Goal: Transaction & Acquisition: Register for event/course

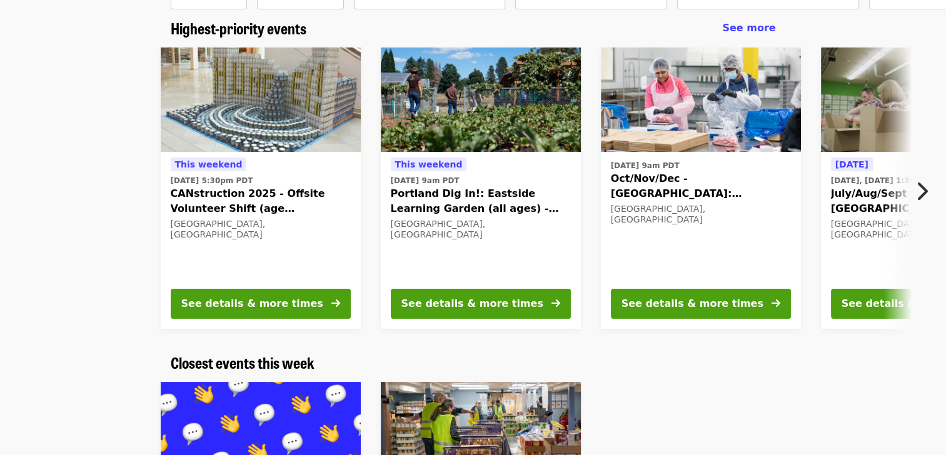
scroll to position [98, 0]
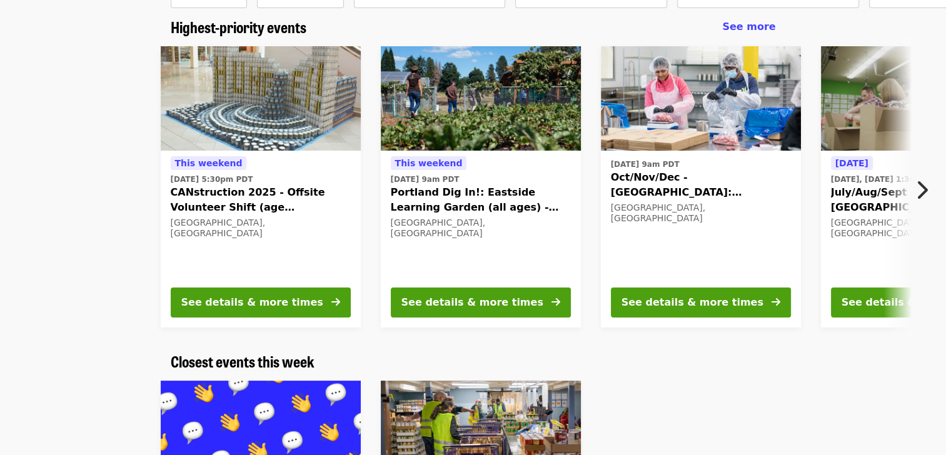
click at [668, 176] on span "Oct/Nov/Dec - [GEOGRAPHIC_DATA]: Repack/Sort (age [DEMOGRAPHIC_DATA]+)" at bounding box center [701, 185] width 180 height 30
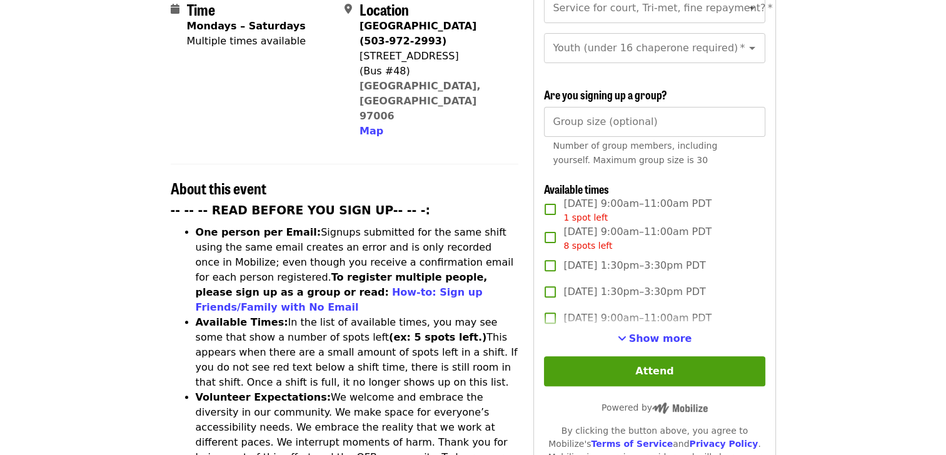
scroll to position [335, 0]
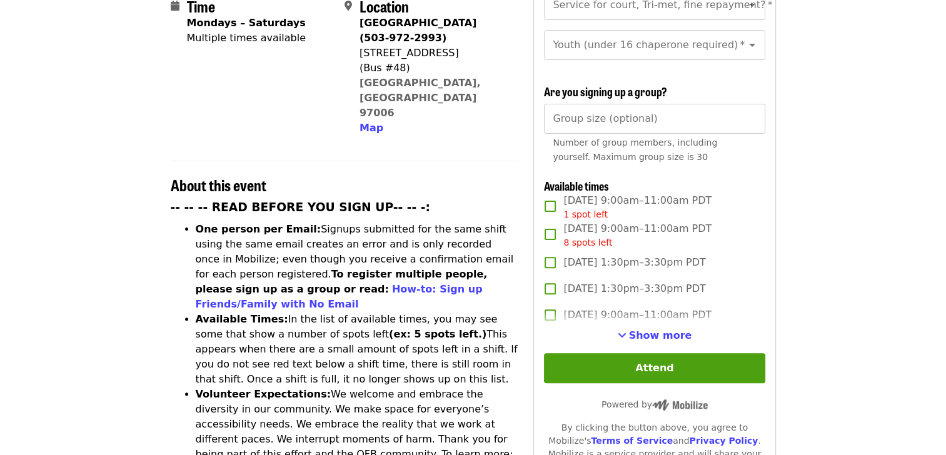
click at [666, 340] on div "First name   * First name * Last name   * Last name * Email   * Email * Mobile …" at bounding box center [654, 185] width 221 height 711
click at [666, 331] on span "Show more" at bounding box center [660, 335] width 63 height 12
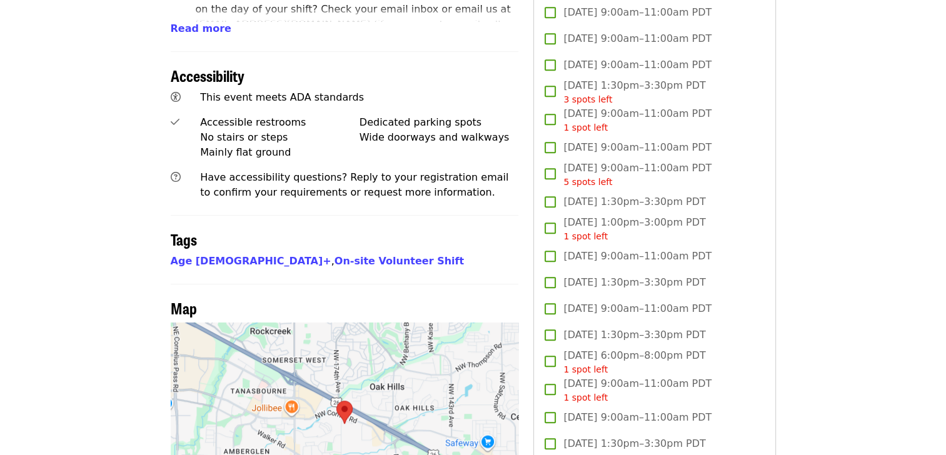
scroll to position [830, 0]
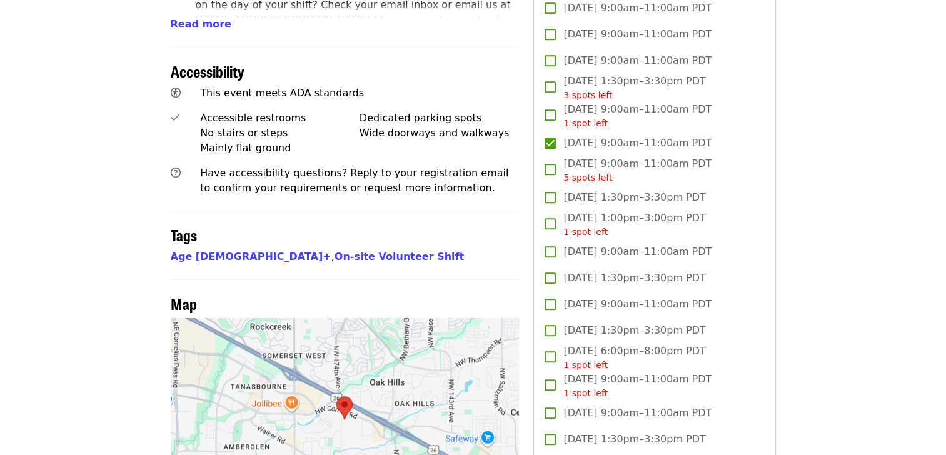
drag, startPoint x: 943, startPoint y: 123, endPoint x: 949, endPoint y: 158, distance: 35.5
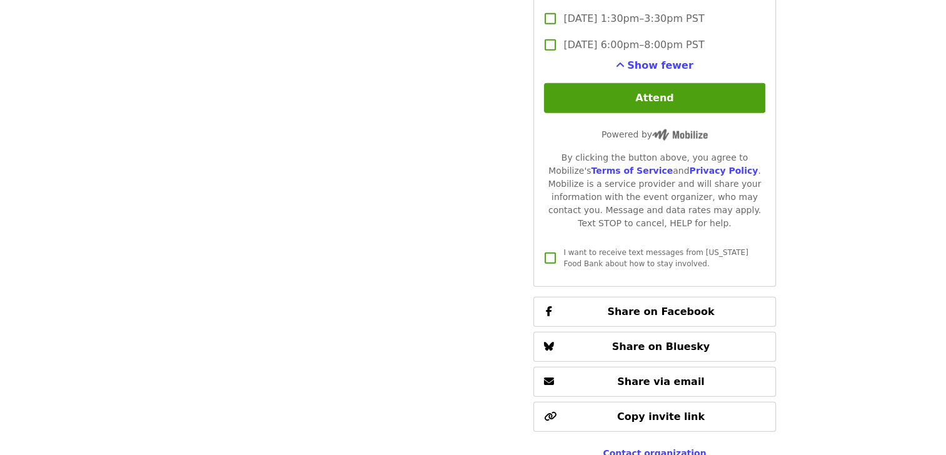
scroll to position [2957, 0]
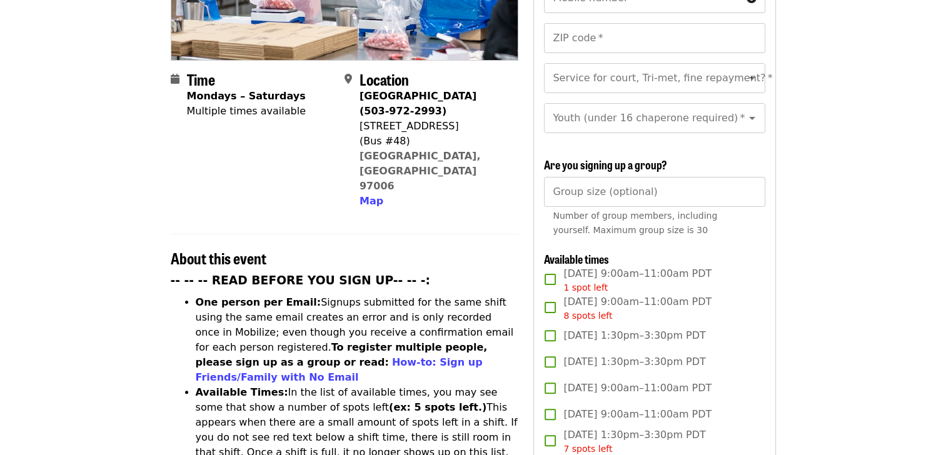
scroll to position [279, 0]
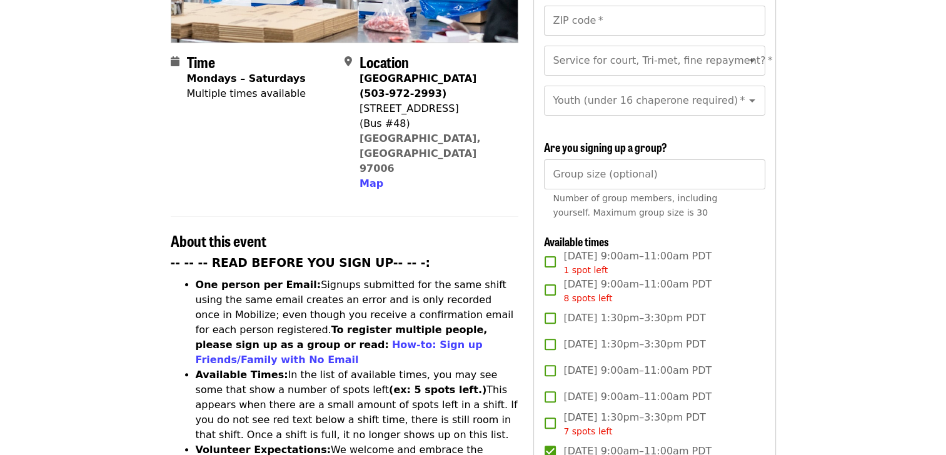
click at [610, 193] on span "Number of group members, including yourself. Maximum group size is 30" at bounding box center [635, 205] width 164 height 24
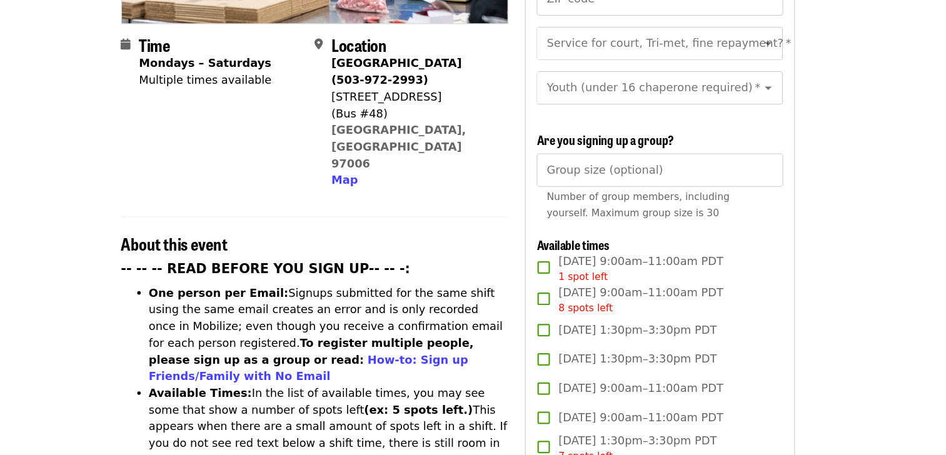
scroll to position [282, 0]
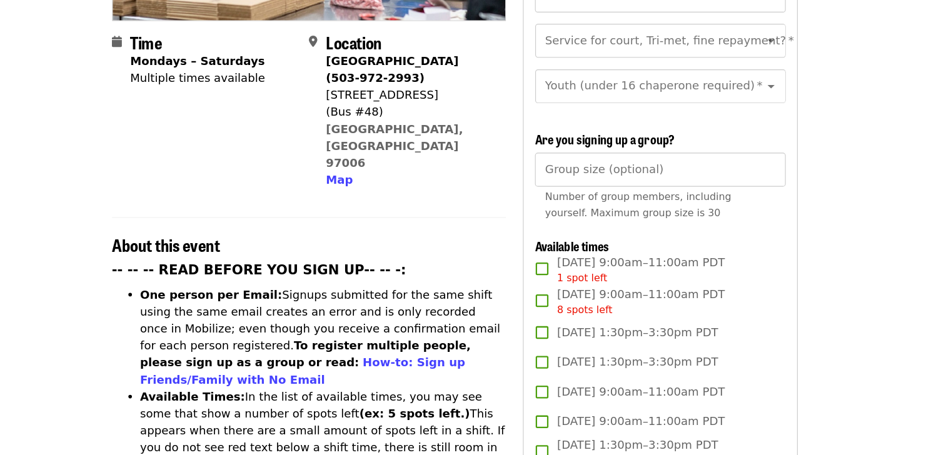
click at [613, 184] on div "Group size (optional) Group size (optional) Number of group members, including …" at bounding box center [654, 190] width 221 height 66
click at [641, 165] on input "Group size (optional)" at bounding box center [654, 172] width 221 height 30
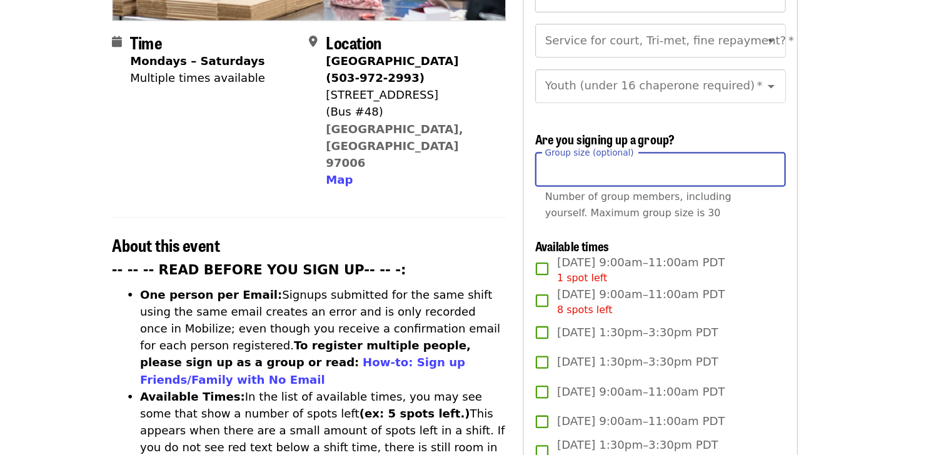
click at [748, 171] on input "*" at bounding box center [654, 172] width 221 height 30
click at [750, 165] on input "*" at bounding box center [654, 172] width 221 height 30
type input "*"
click at [750, 165] on input "*" at bounding box center [654, 172] width 221 height 30
type input "*"
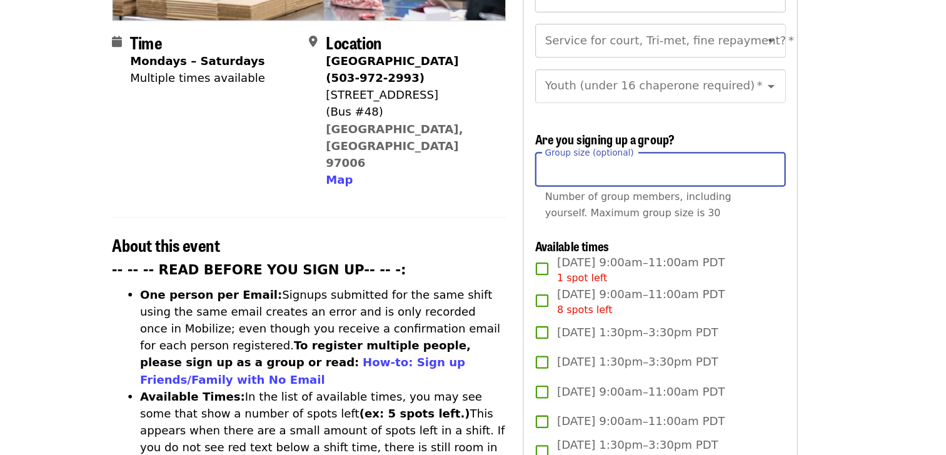
type input "**"
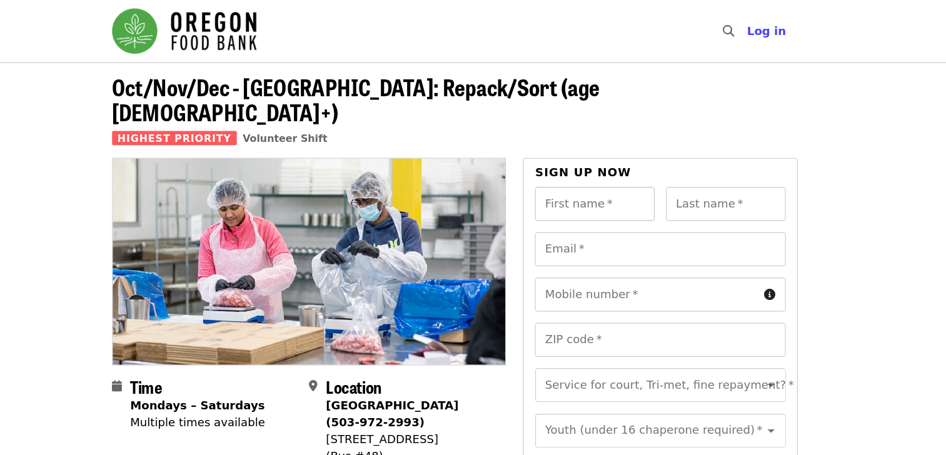
click at [590, 171] on input "First name   *" at bounding box center [597, 180] width 106 height 30
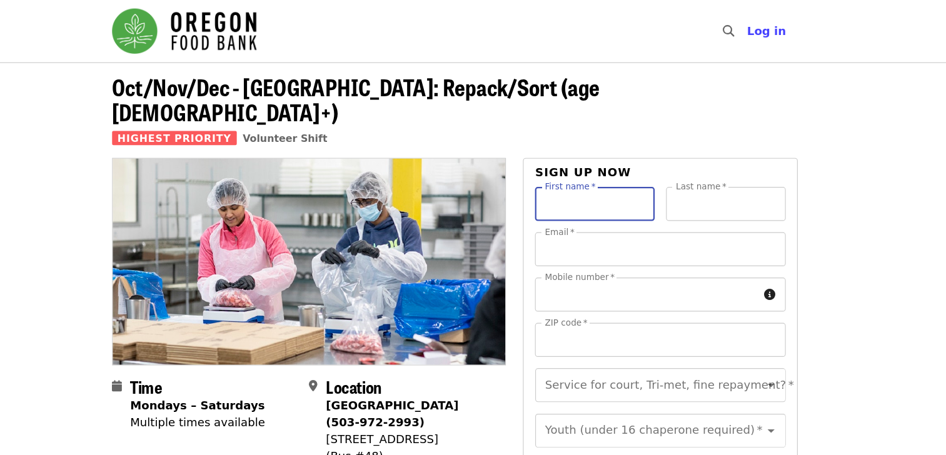
type input "*****"
type input "*******"
type input "**********"
type input "*****"
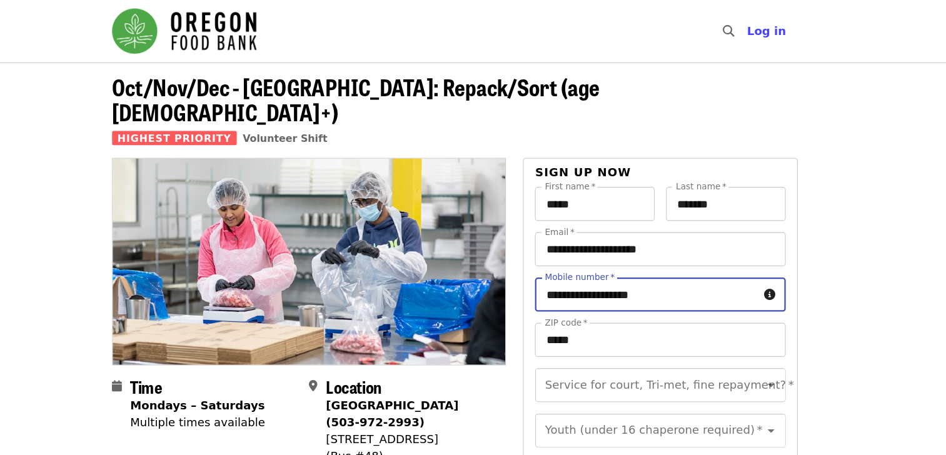
click at [601, 245] on input "**********" at bounding box center [642, 260] width 197 height 30
type input "**********"
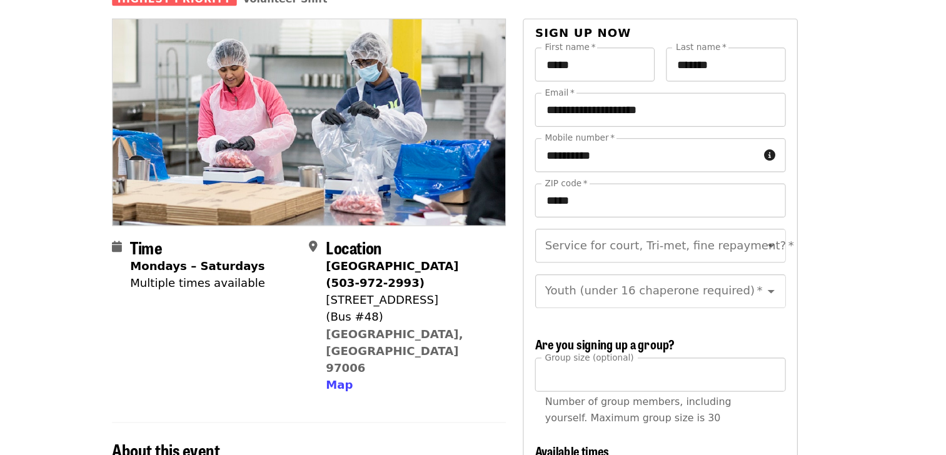
scroll to position [124, 0]
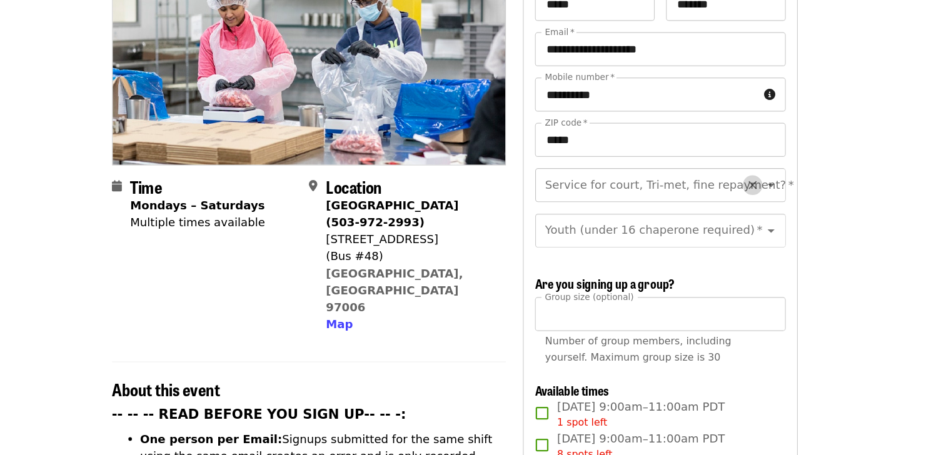
click at [730, 210] on icon "Clear" at bounding box center [736, 216] width 13 height 13
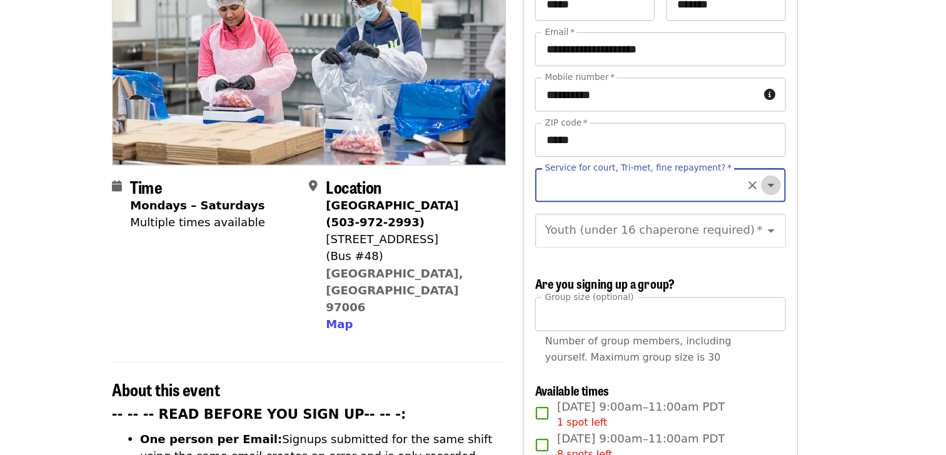
click at [745, 209] on icon "Open" at bounding box center [752, 216] width 15 height 15
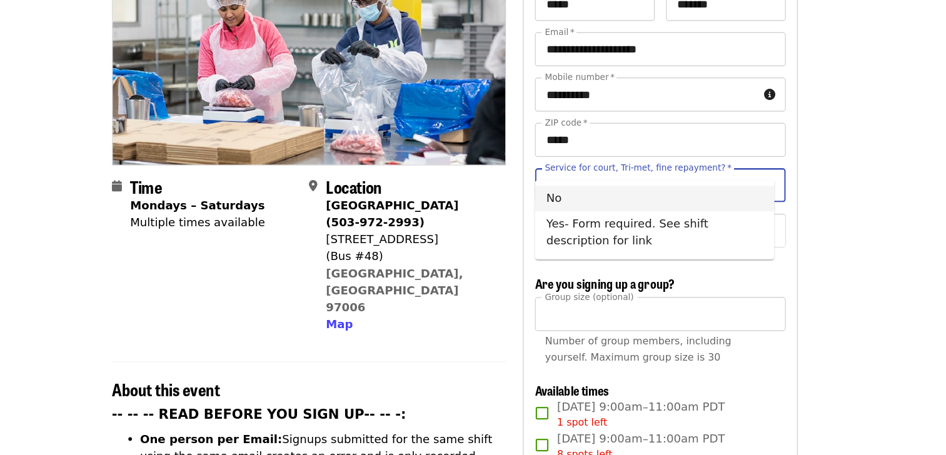
click at [653, 224] on li "No" at bounding box center [649, 228] width 211 height 23
type input "**"
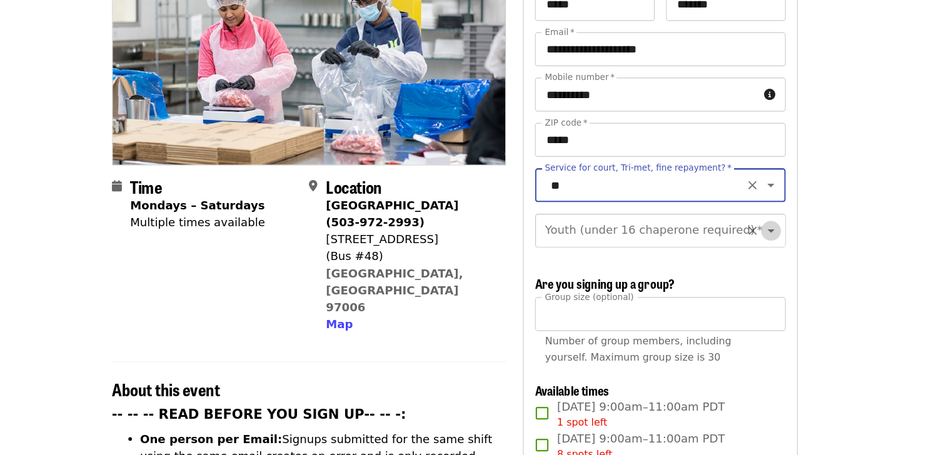
click at [745, 249] on icon "Open" at bounding box center [752, 256] width 15 height 15
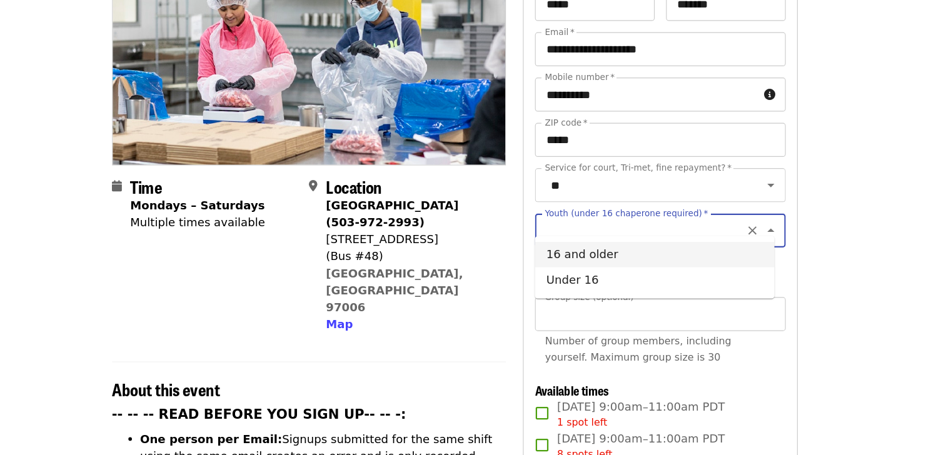
click at [655, 278] on li "16 and older" at bounding box center [649, 277] width 211 height 23
type input "**********"
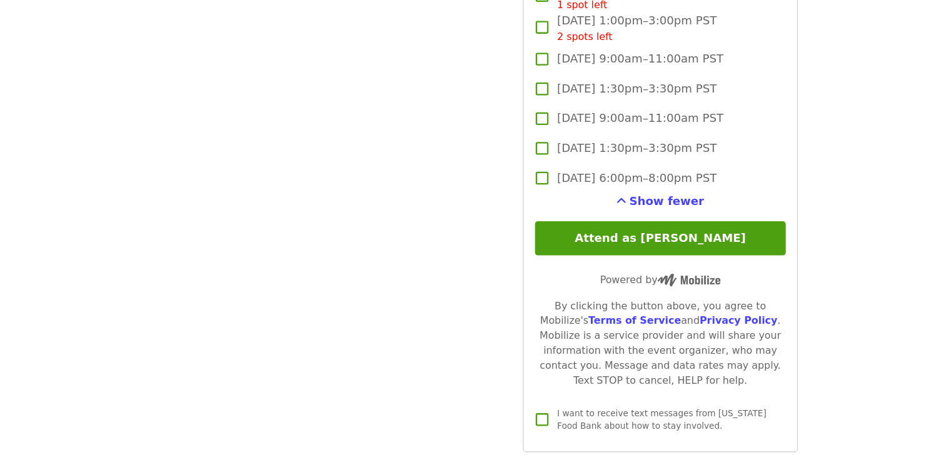
scroll to position [2856, 0]
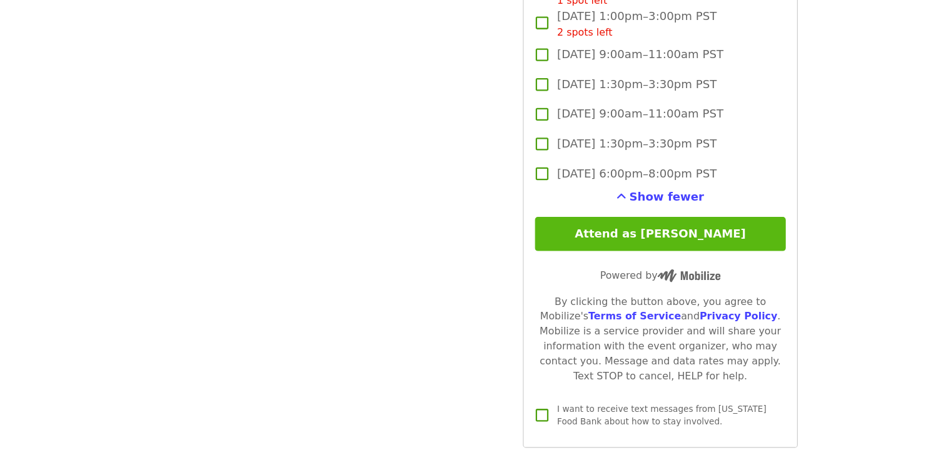
click at [573, 255] on button "Attend as [PERSON_NAME]" at bounding box center [654, 259] width 221 height 30
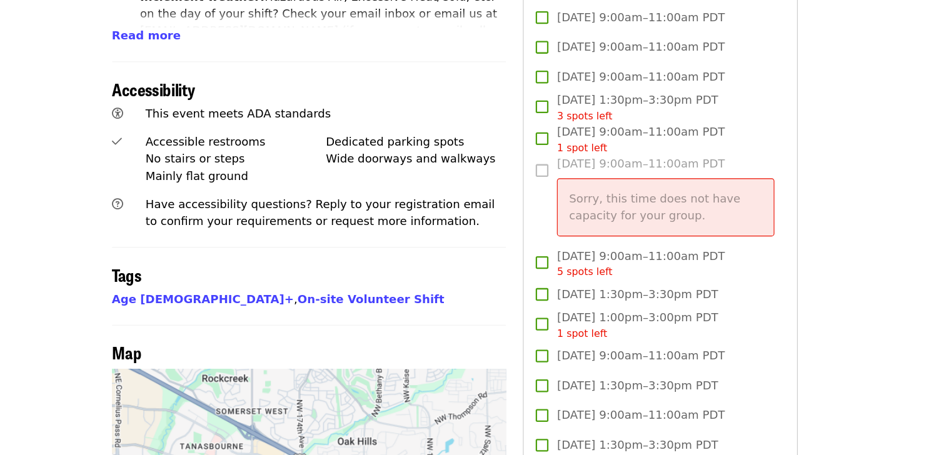
scroll to position [689, 0]
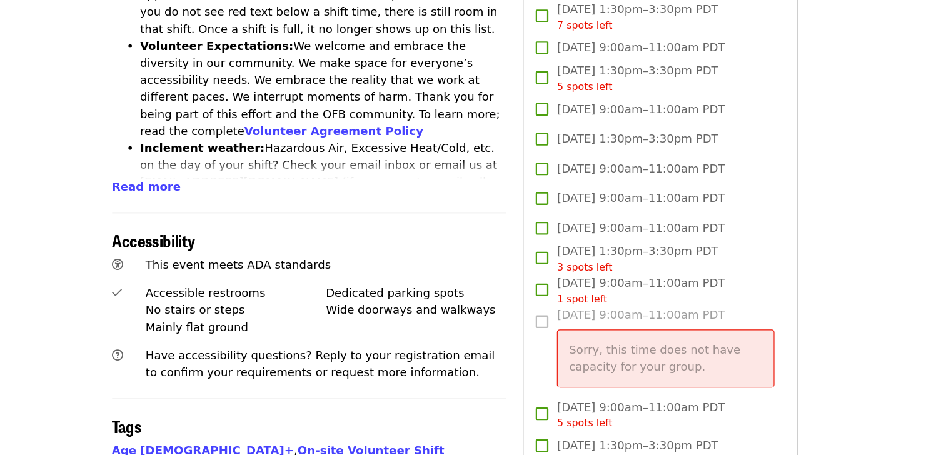
click at [547, 281] on label "Wed, Oct 22, 9:00am–11:00am PDT Sorry, this time does not have capacity for you…" at bounding box center [646, 311] width 218 height 81
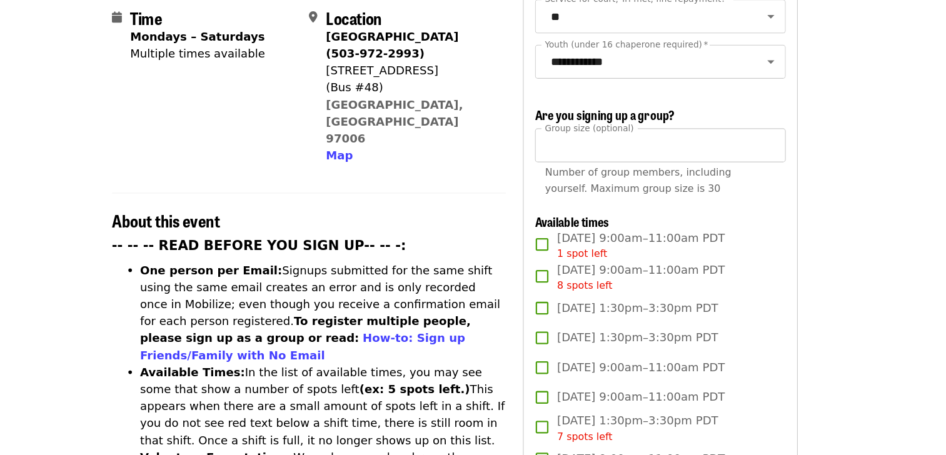
scroll to position [303, 0]
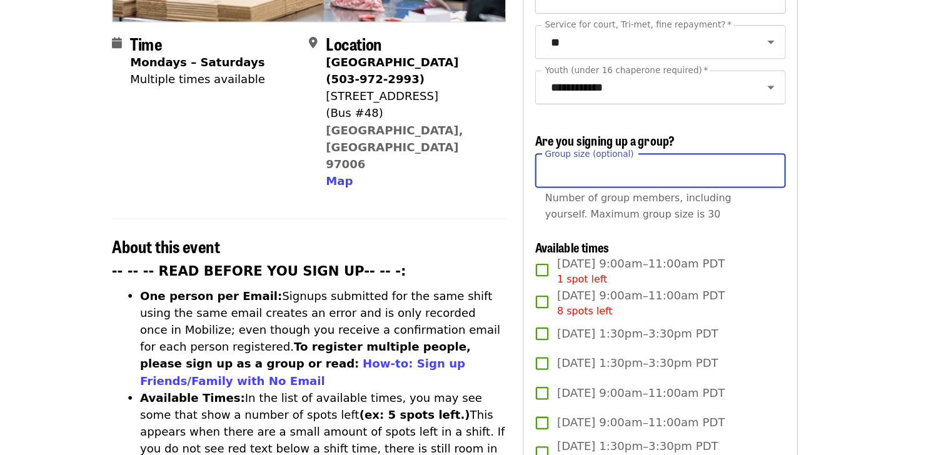
click at [608, 154] on input "**" at bounding box center [654, 151] width 221 height 30
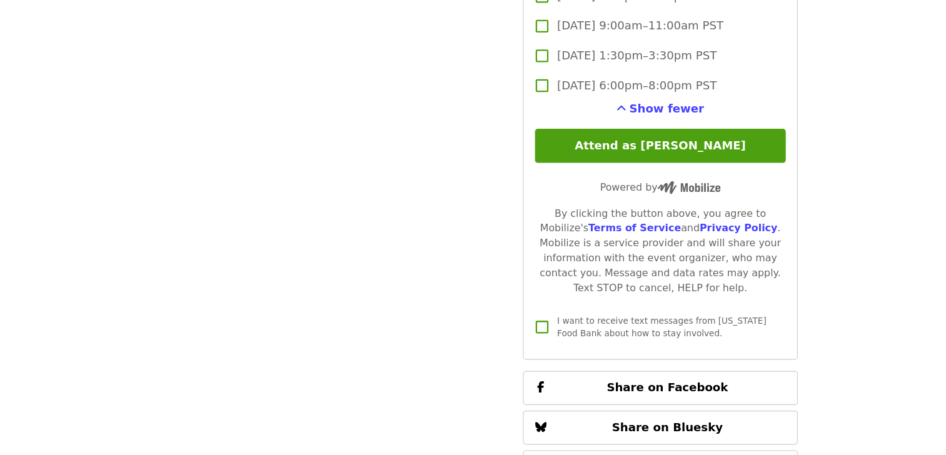
scroll to position [2969, 0]
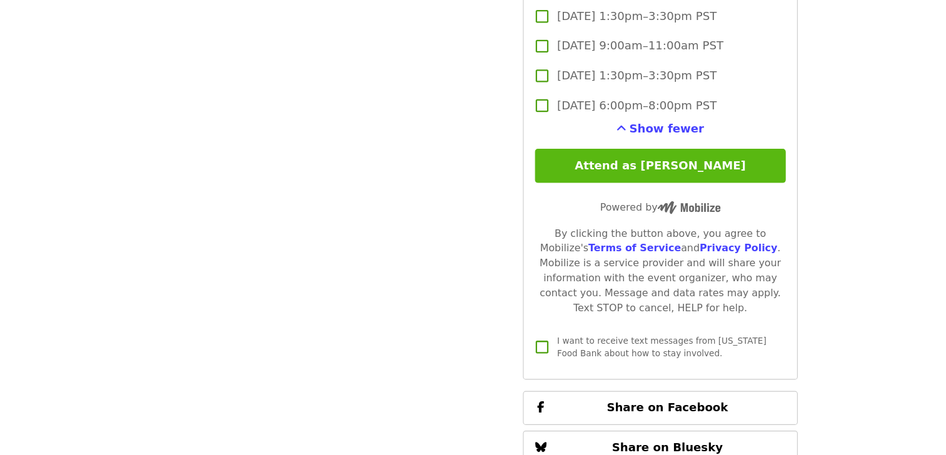
click at [686, 143] on button "Attend as [PERSON_NAME]" at bounding box center [654, 146] width 221 height 30
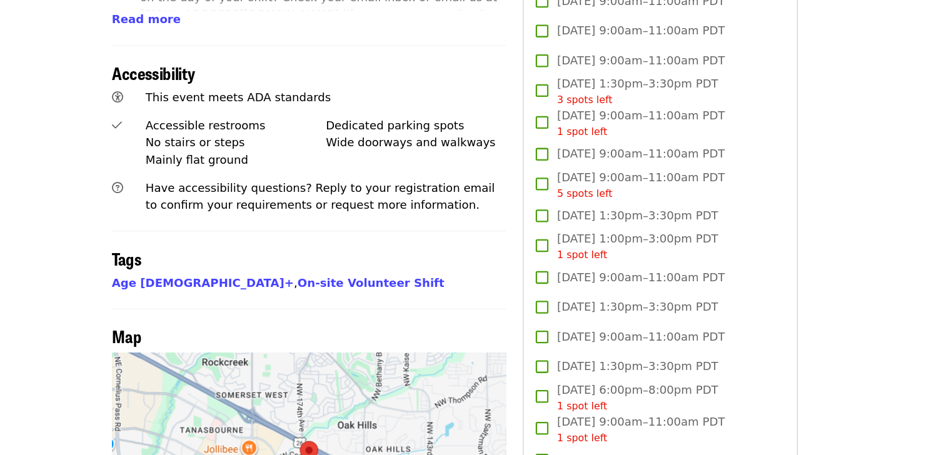
scroll to position [797, 0]
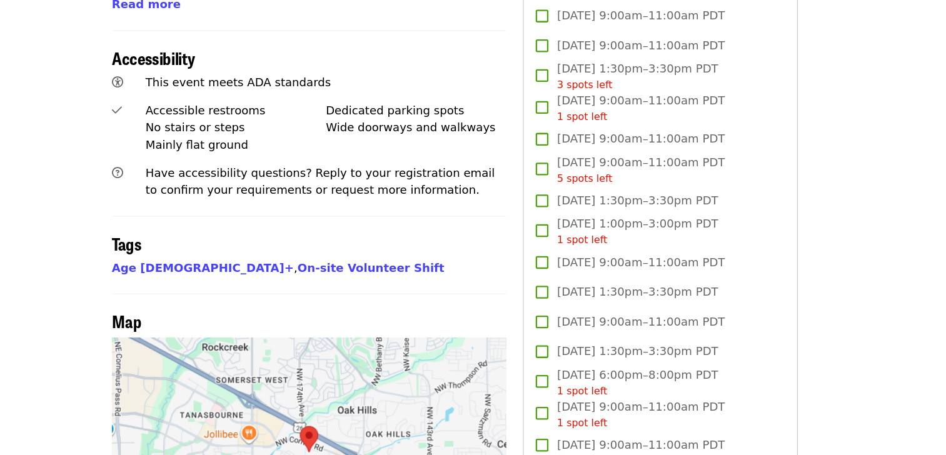
click at [580, 173] on span "[DATE] 9:00am–11:00am PDT" at bounding box center [637, 175] width 148 height 15
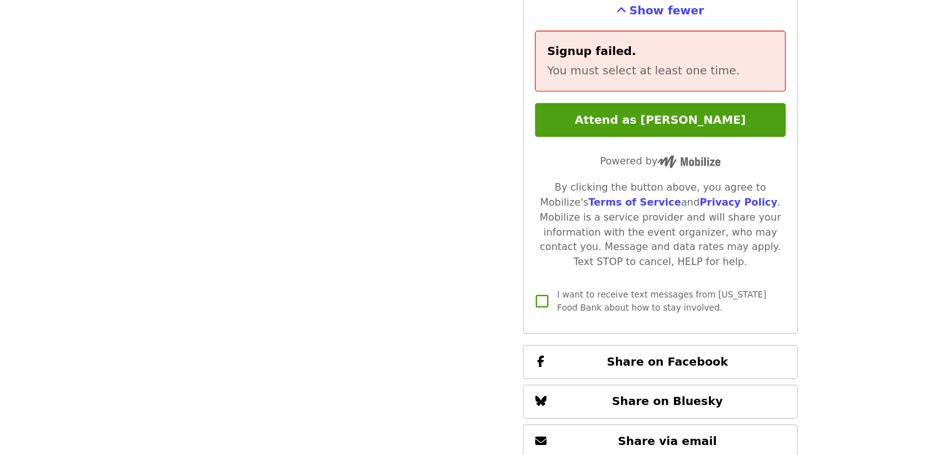
scroll to position [3007, 0]
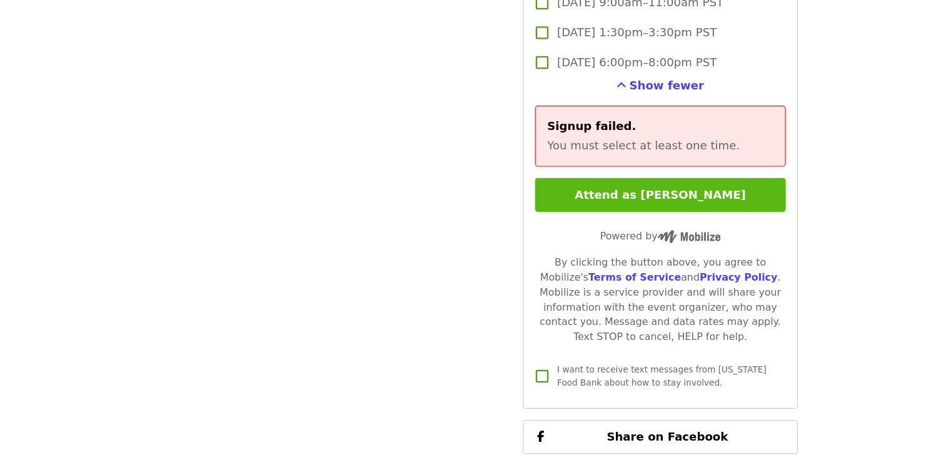
click at [715, 181] on button "Attend as [PERSON_NAME]" at bounding box center [654, 172] width 221 height 30
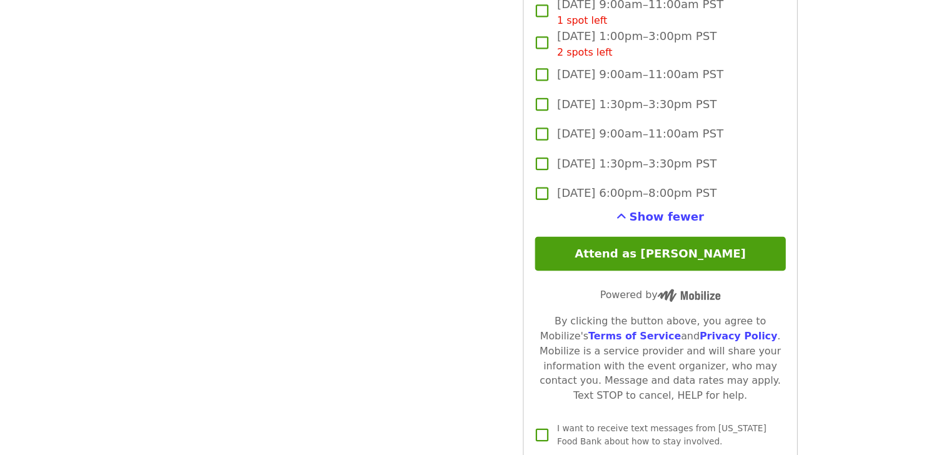
scroll to position [2911, 0]
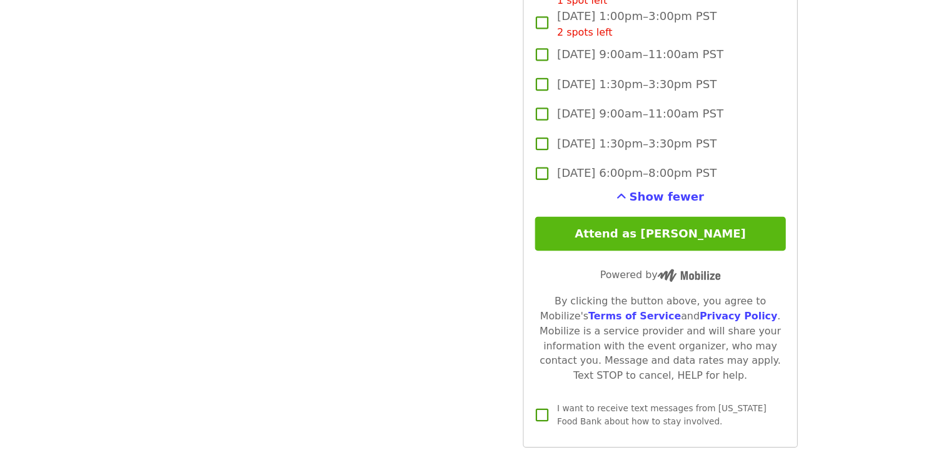
click at [649, 256] on button "Attend as [PERSON_NAME]" at bounding box center [654, 259] width 221 height 30
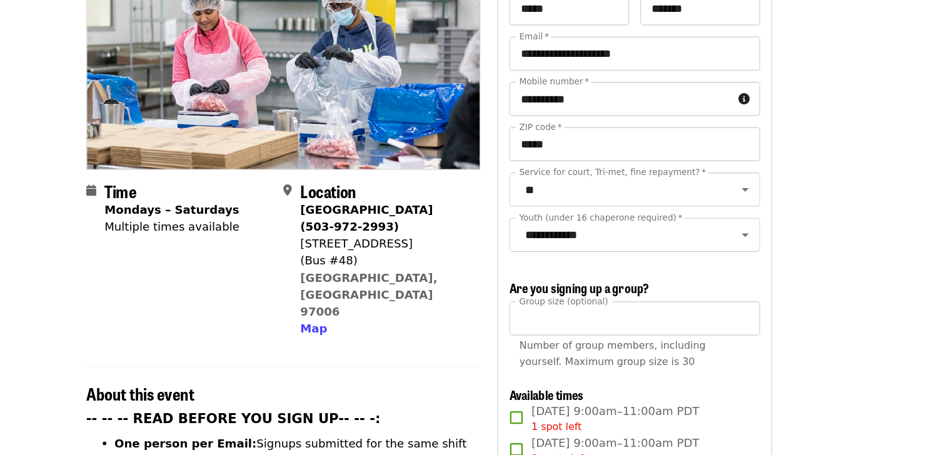
scroll to position [164, 0]
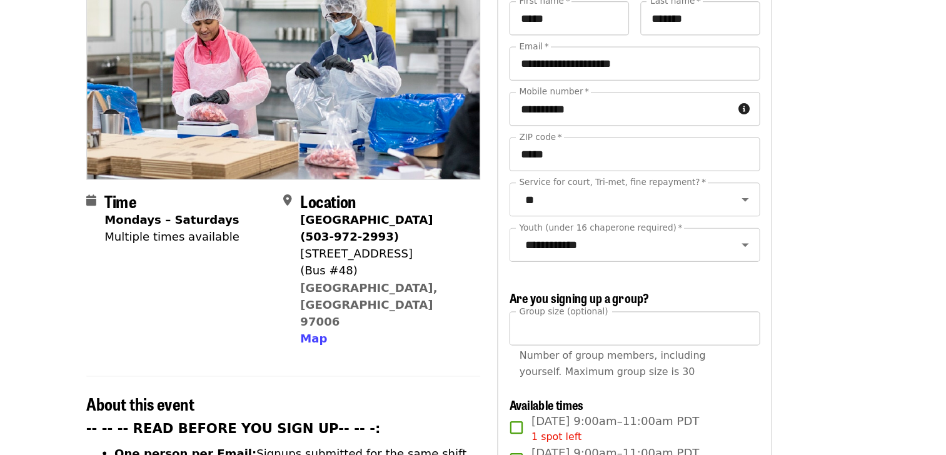
click at [602, 309] on span "Number of group members, including yourself. Maximum group size is 30" at bounding box center [635, 321] width 164 height 24
click at [605, 287] on input "**" at bounding box center [654, 290] width 221 height 30
type input "*"
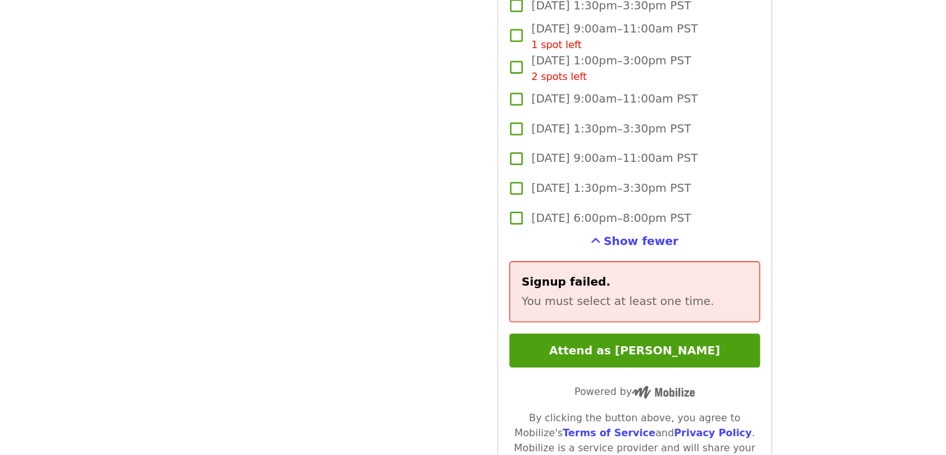
scroll to position [2826, 0]
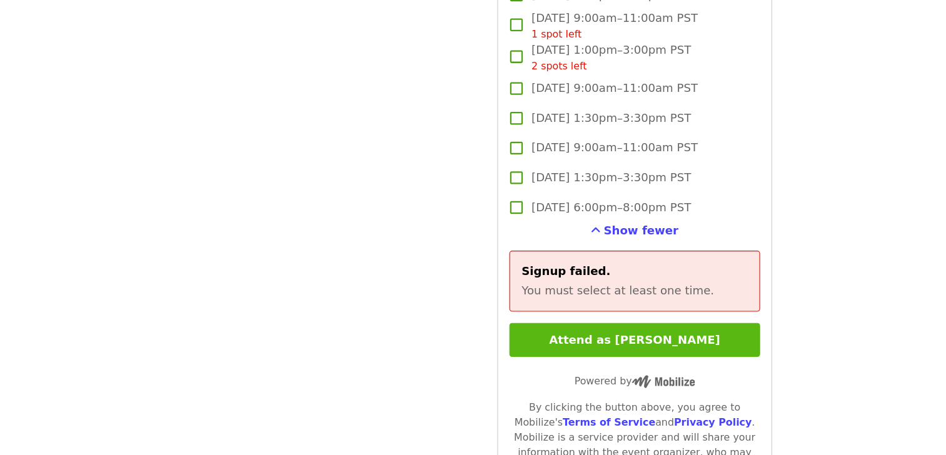
type input "**"
click at [645, 341] on button "Attend as [PERSON_NAME]" at bounding box center [654, 353] width 221 height 30
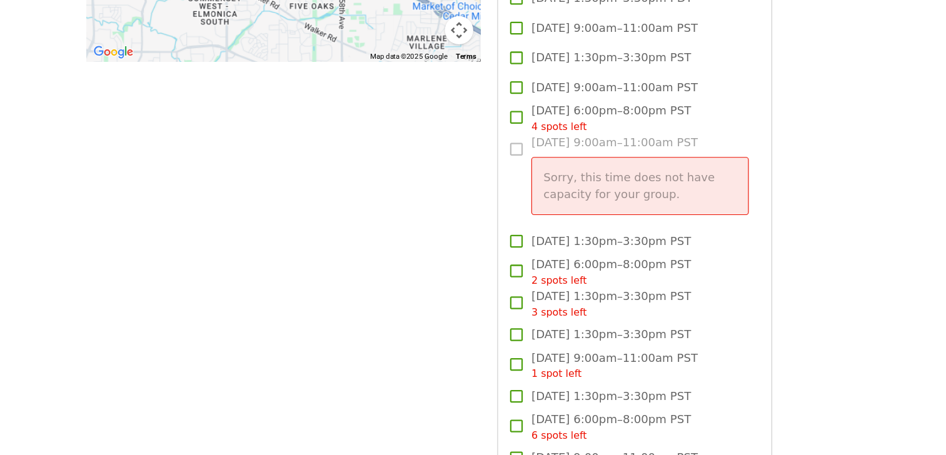
scroll to position [1288, 0]
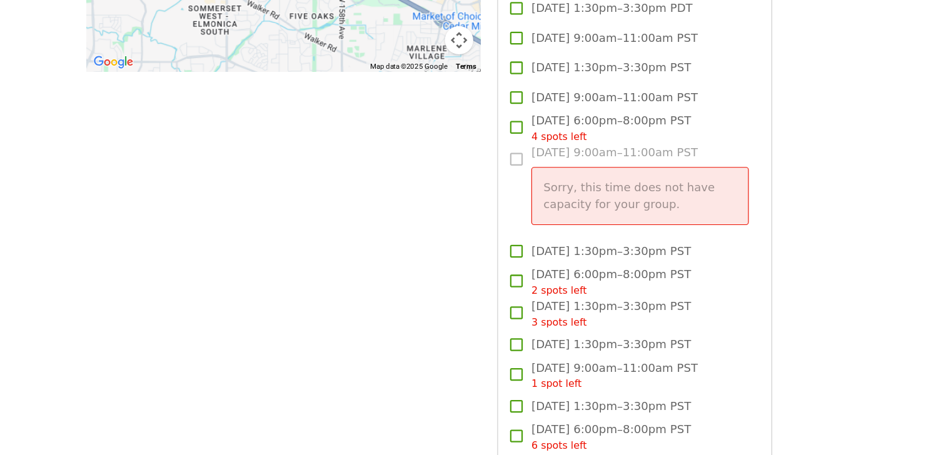
click at [547, 135] on label "Wed, Nov 5, 9:00am–11:00am PST Sorry, this time does not have capacity for your…" at bounding box center [646, 168] width 218 height 81
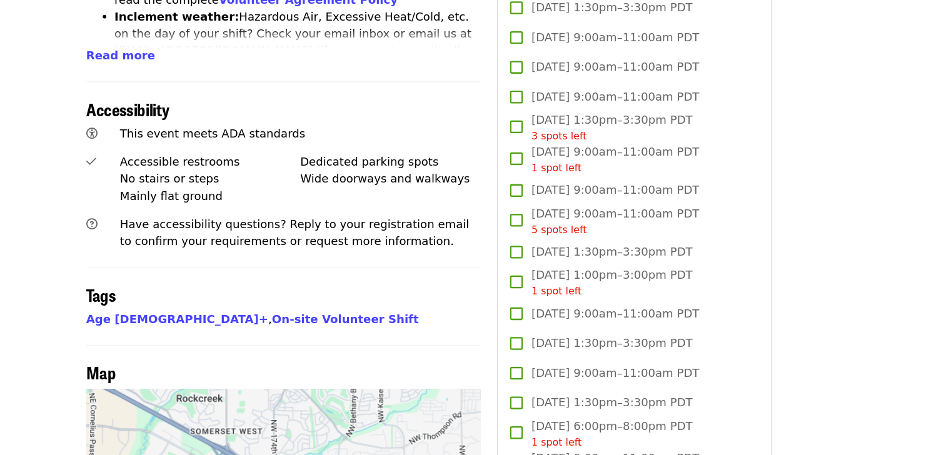
scroll to position [800, 0]
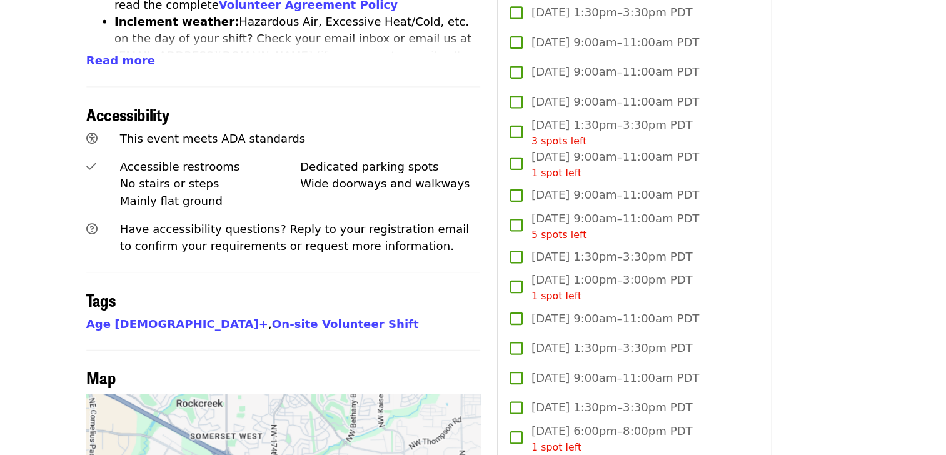
click at [621, 56] on span "[DATE] 9:00am–11:00am PDT" at bounding box center [637, 63] width 148 height 15
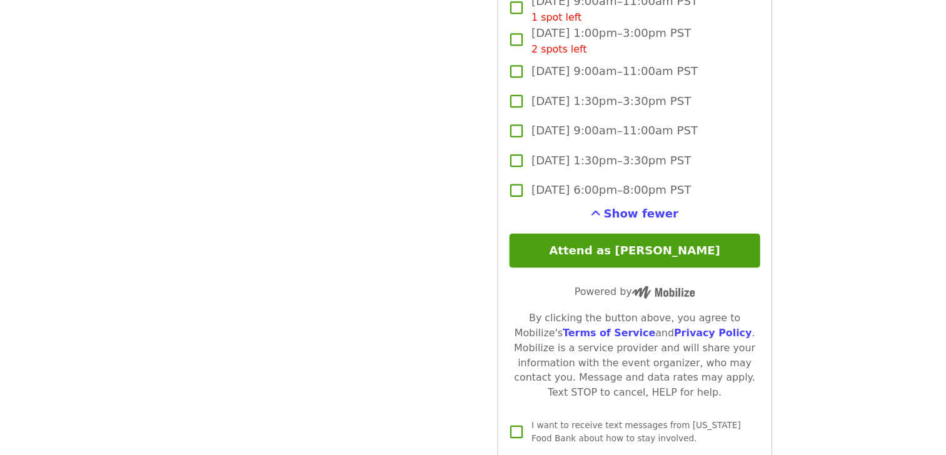
scroll to position [2901, 0]
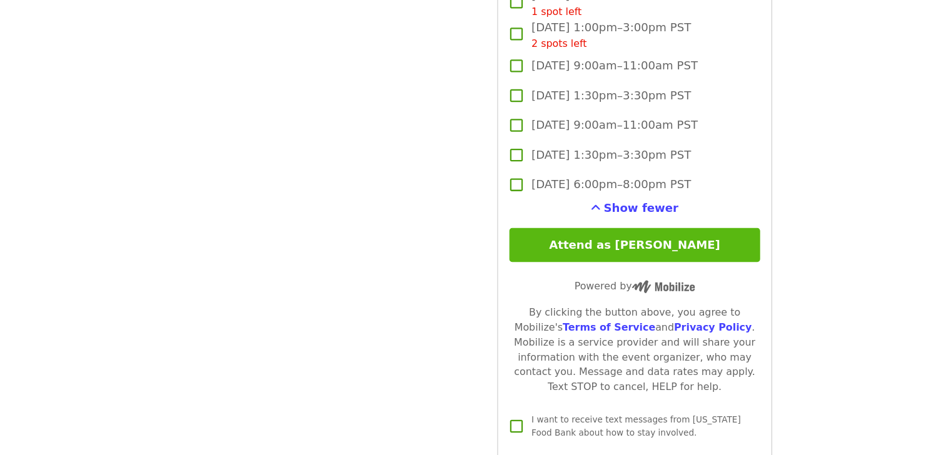
click at [623, 275] on button "Attend as [PERSON_NAME]" at bounding box center [654, 269] width 221 height 30
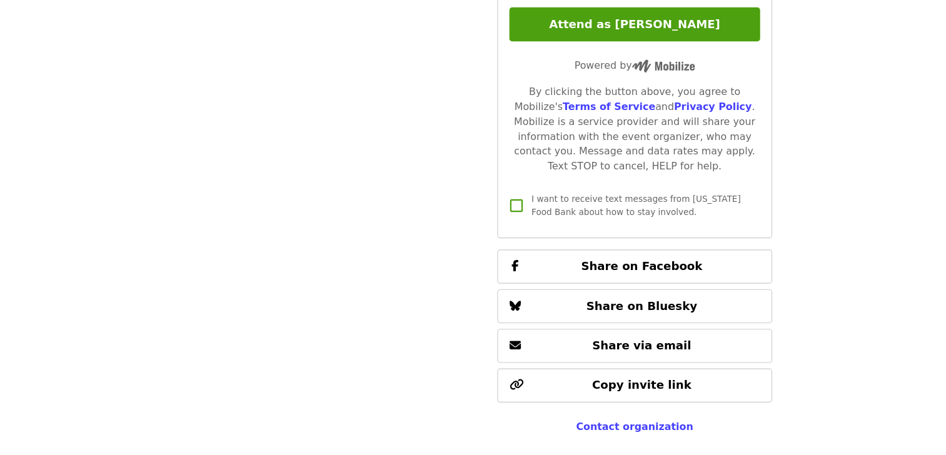
scroll to position [3095, 0]
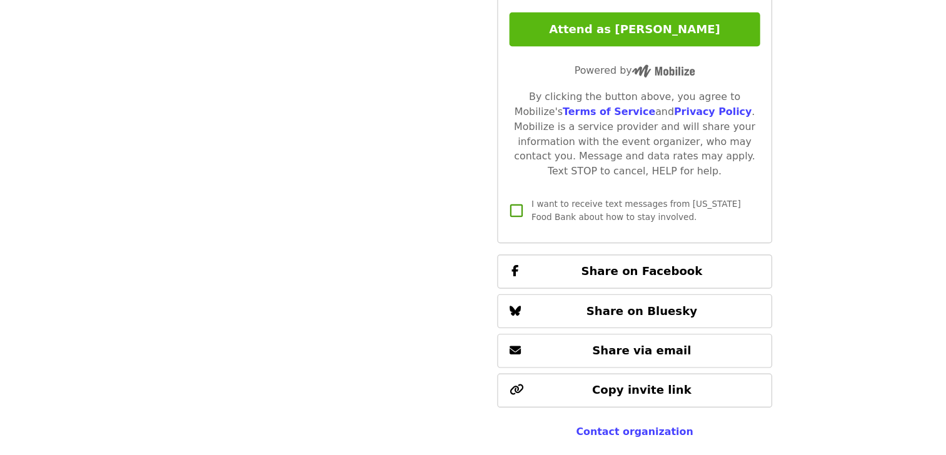
click at [686, 71] on button "Attend as [PERSON_NAME]" at bounding box center [654, 75] width 221 height 30
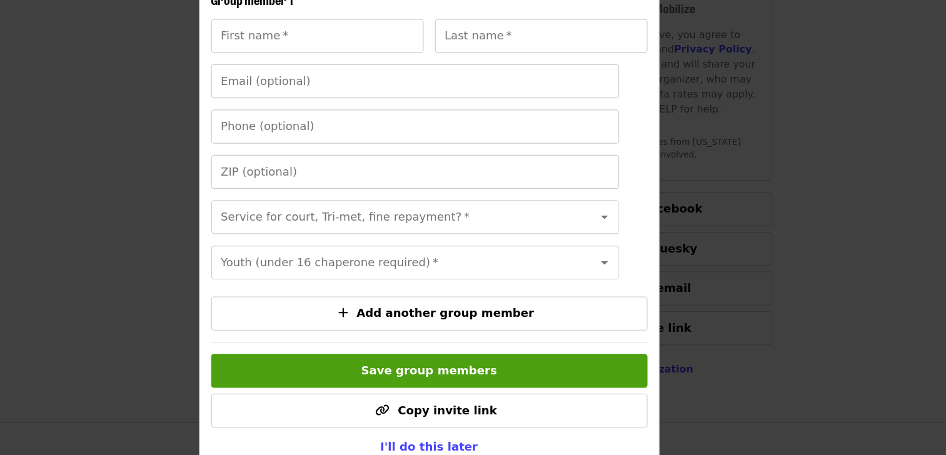
scroll to position [209, 0]
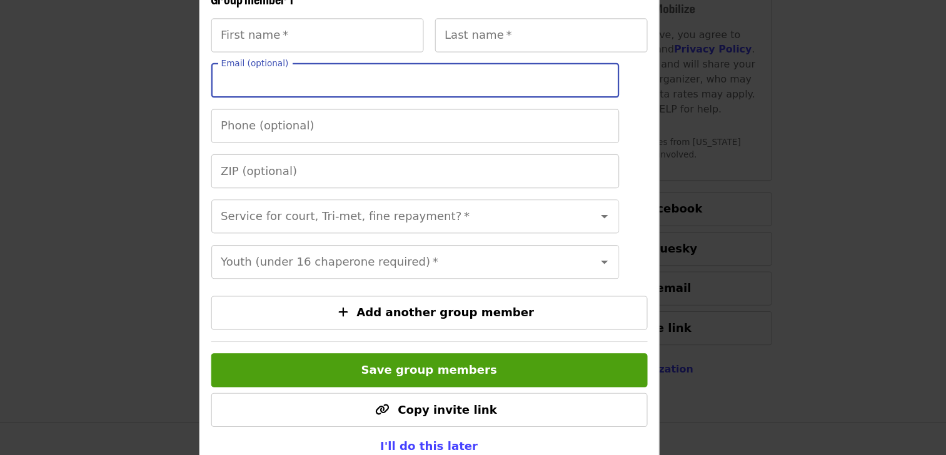
click at [343, 116] on input "Email (optional)" at bounding box center [461, 120] width 360 height 30
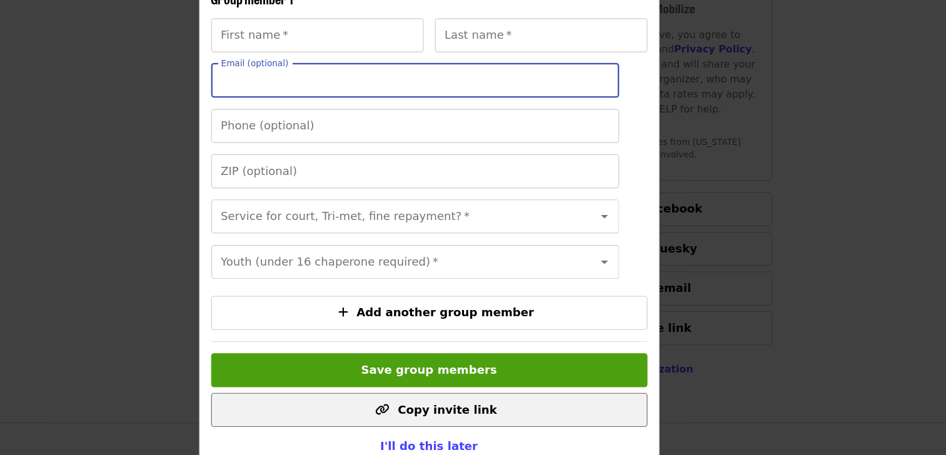
click at [449, 416] on span "Copy invite link" at bounding box center [489, 410] width 88 height 12
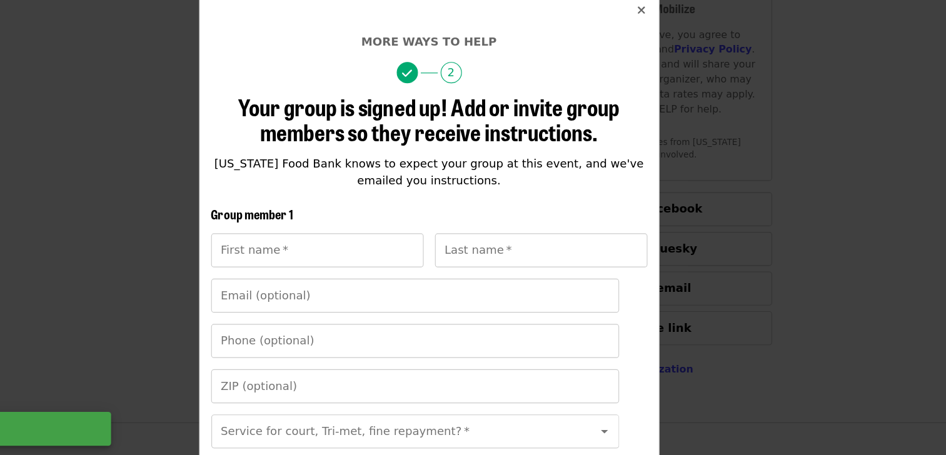
scroll to position [0, 0]
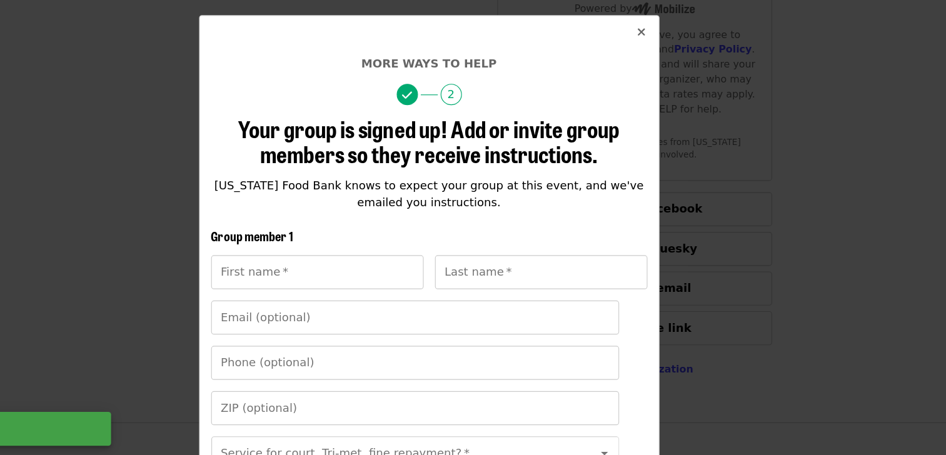
click at [657, 81] on icon "times icon" at bounding box center [661, 78] width 8 height 12
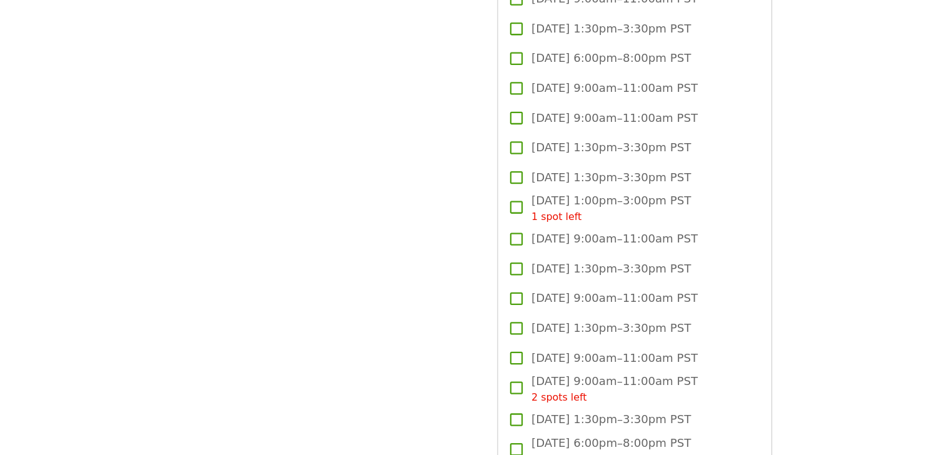
scroll to position [2441, 0]
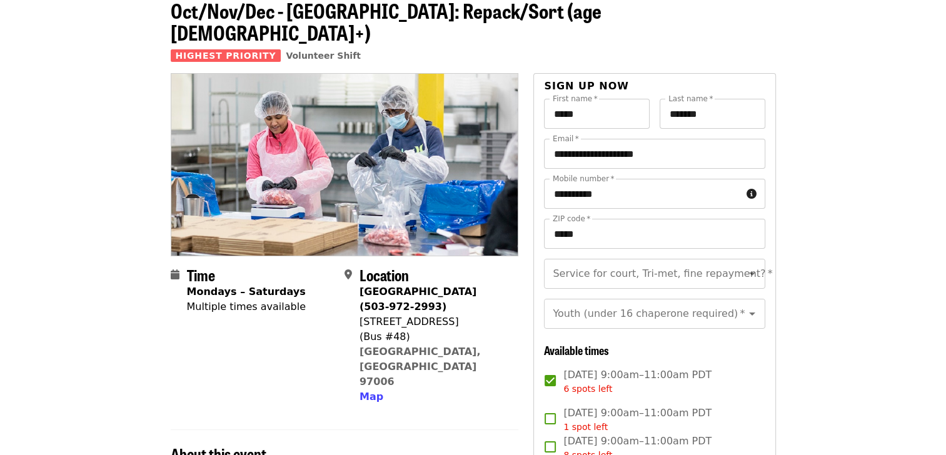
scroll to position [115, 0]
